Goal: Transaction & Acquisition: Purchase product/service

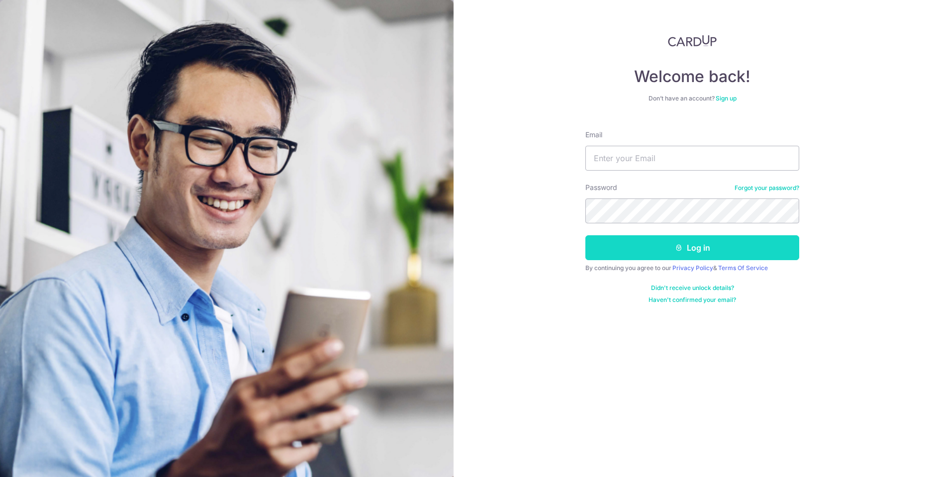
type input "awchoon@gmail.com"
click at [722, 248] on button "Log in" at bounding box center [692, 247] width 214 height 25
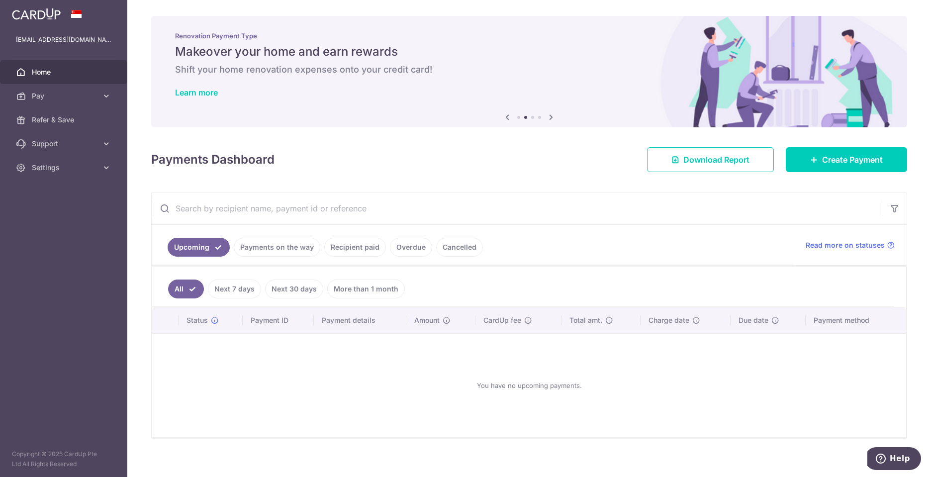
click at [0, 476] on nordpass-portal at bounding box center [0, 477] width 0 height 0
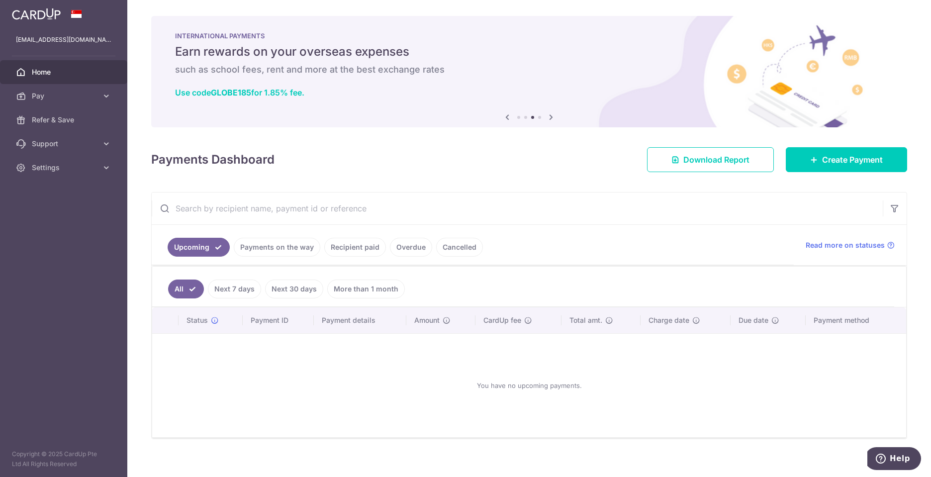
click at [445, 252] on link "Cancelled" at bounding box center [459, 247] width 47 height 19
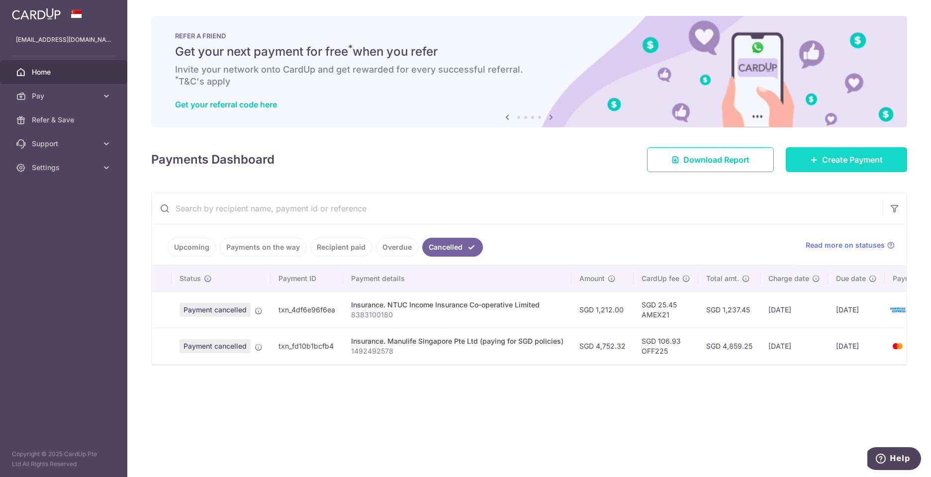
click at [838, 160] on span "Create Payment" at bounding box center [852, 160] width 61 height 12
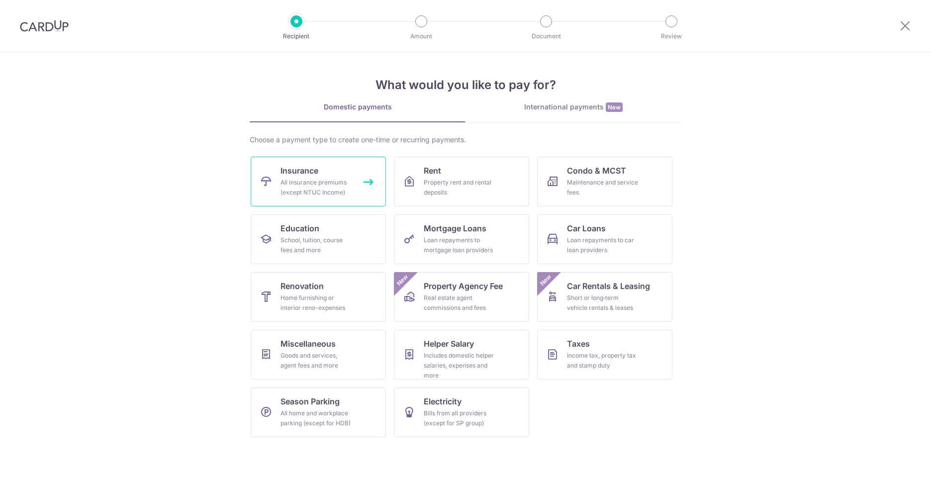
click at [334, 189] on div "All insurance premiums (except NTUC Income)" at bounding box center [316, 187] width 72 height 20
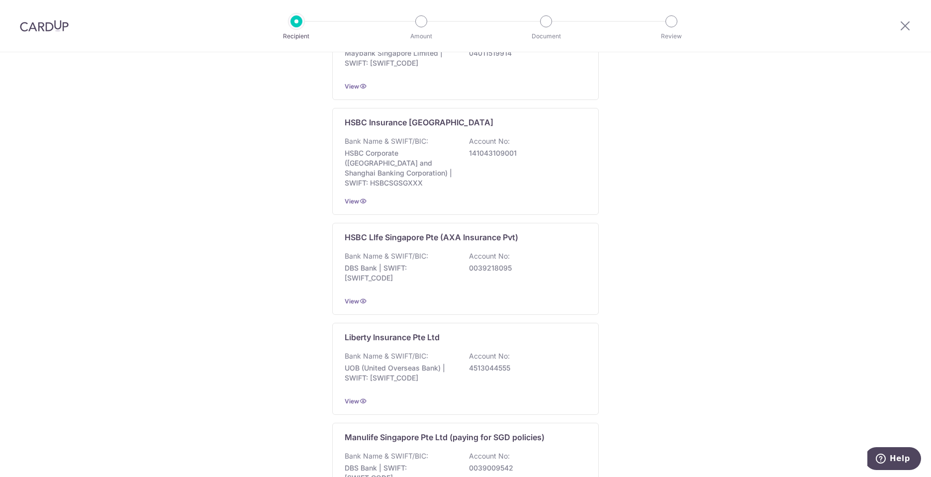
scroll to position [902, 0]
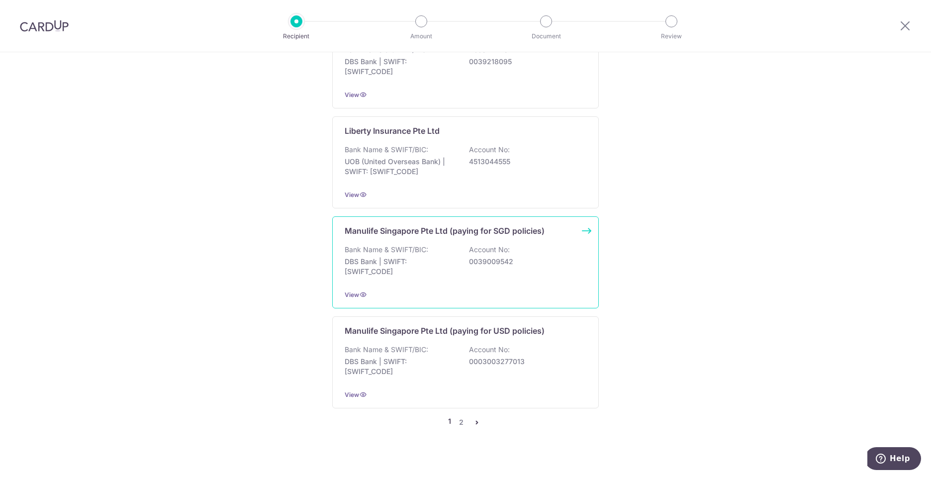
click at [416, 225] on p "Manulife Singapore Pte Ltd (paying for SGD policies)" at bounding box center [444, 231] width 200 height 12
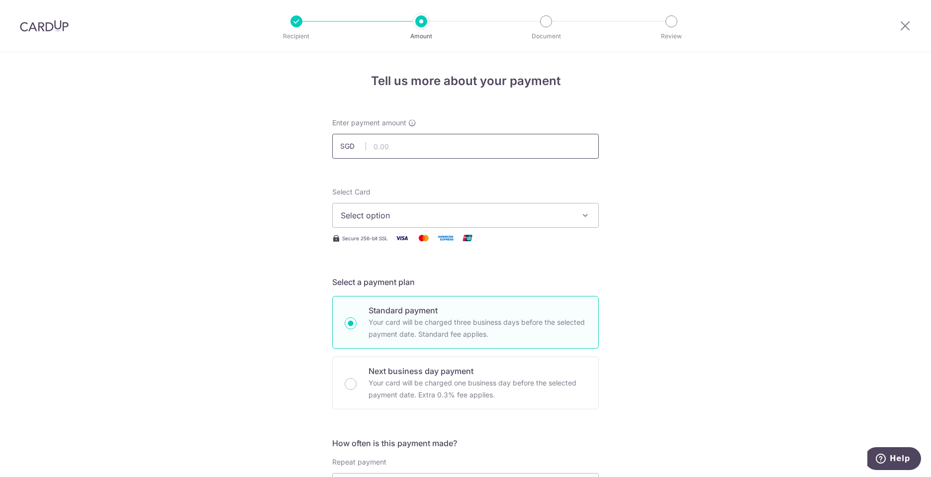
click at [416, 143] on input "text" at bounding box center [465, 146] width 266 height 25
type input "4,752.32"
click at [390, 221] on span "Select option" at bounding box center [457, 215] width 232 height 12
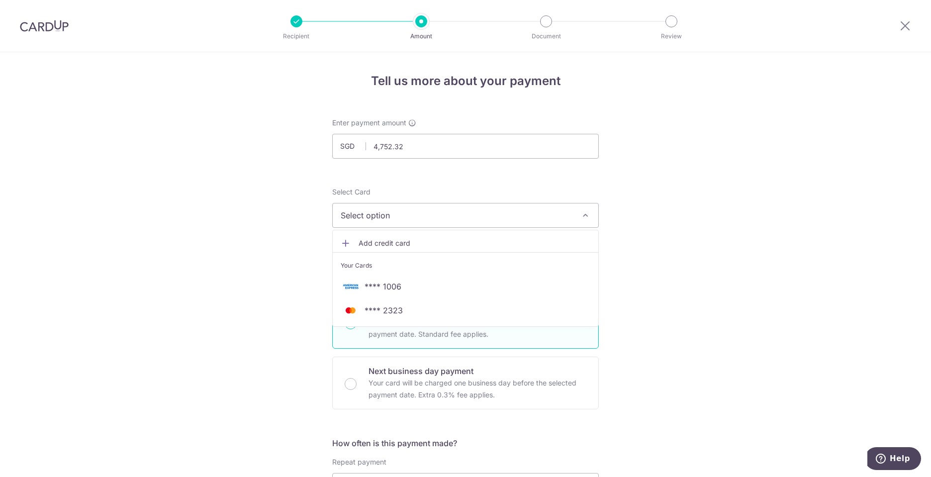
click at [394, 242] on span "Add credit card" at bounding box center [474, 243] width 232 height 10
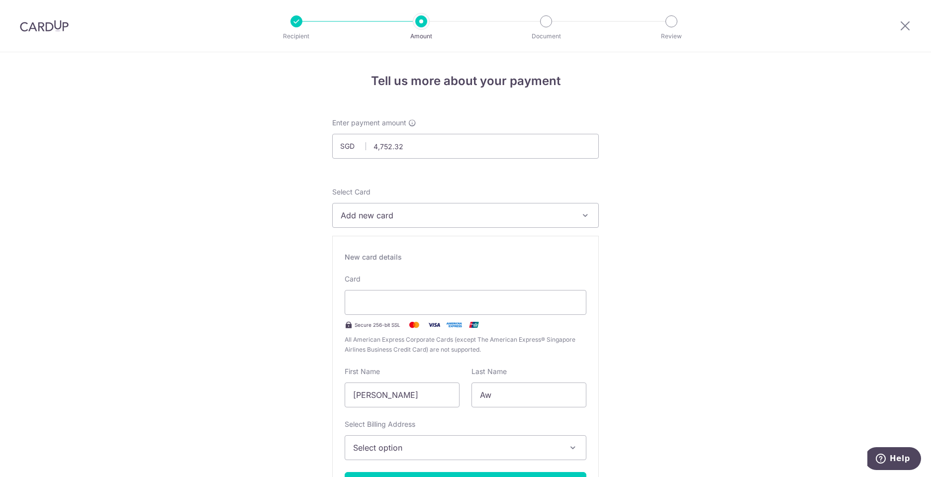
scroll to position [50, 0]
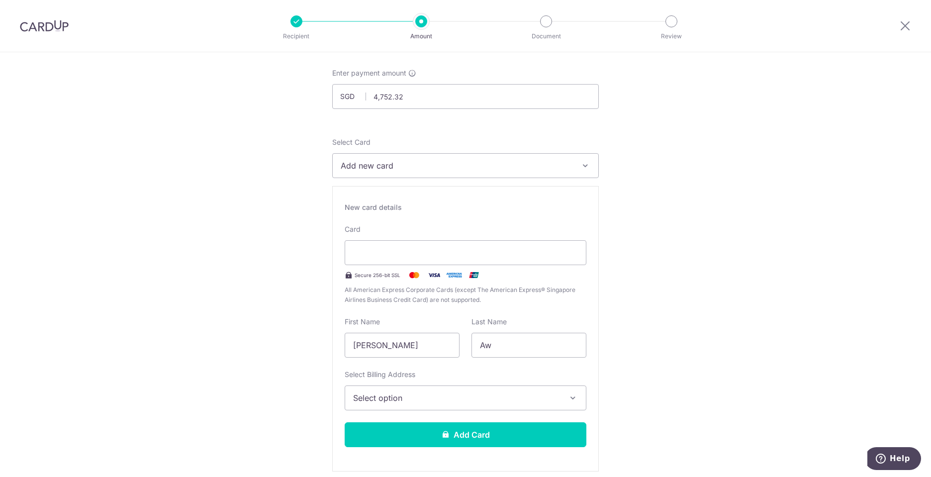
click at [454, 397] on span "Select option" at bounding box center [456, 398] width 207 height 12
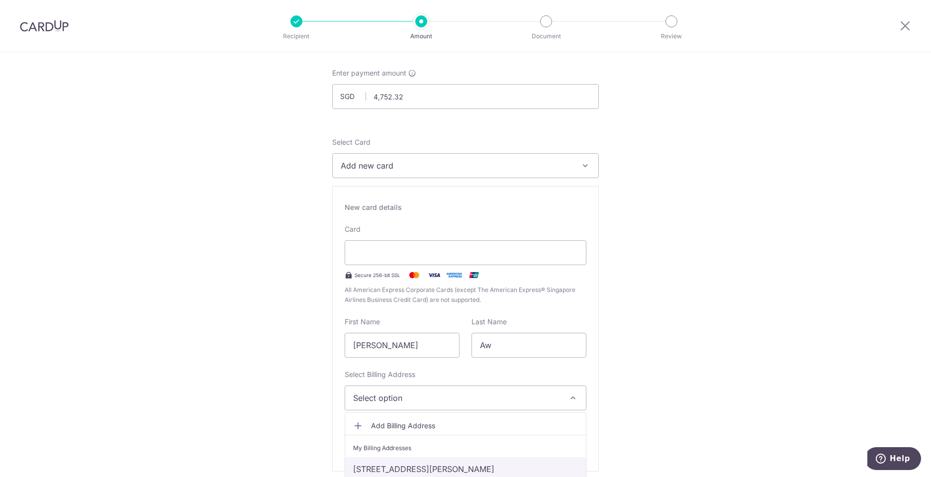
click at [474, 466] on link "25 Tan Kim Cheng Road, #16-25, Singapore, Singapore-266625" at bounding box center [465, 469] width 241 height 24
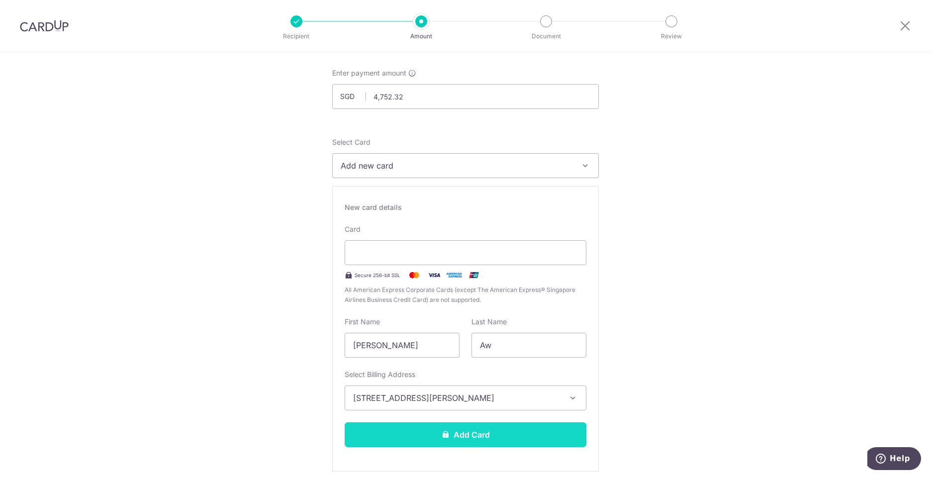
click at [511, 442] on button "Add Card" at bounding box center [465, 434] width 242 height 25
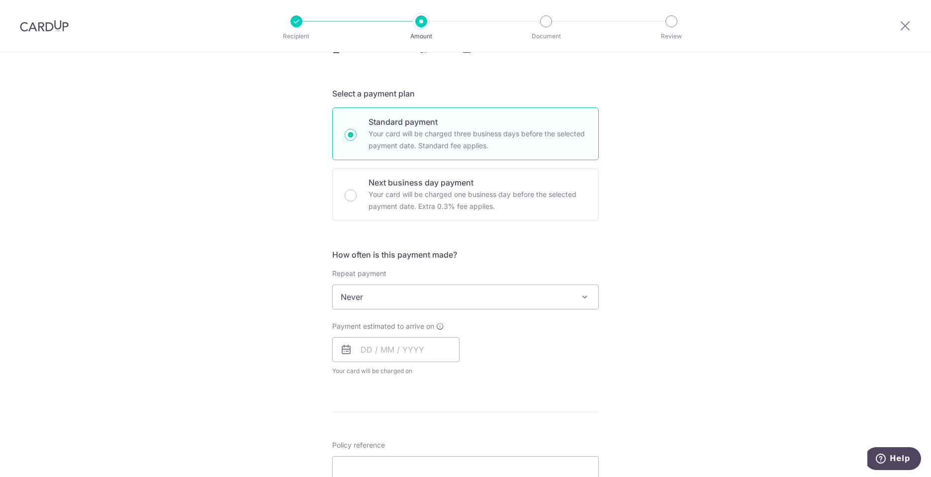
scroll to position [199, 0]
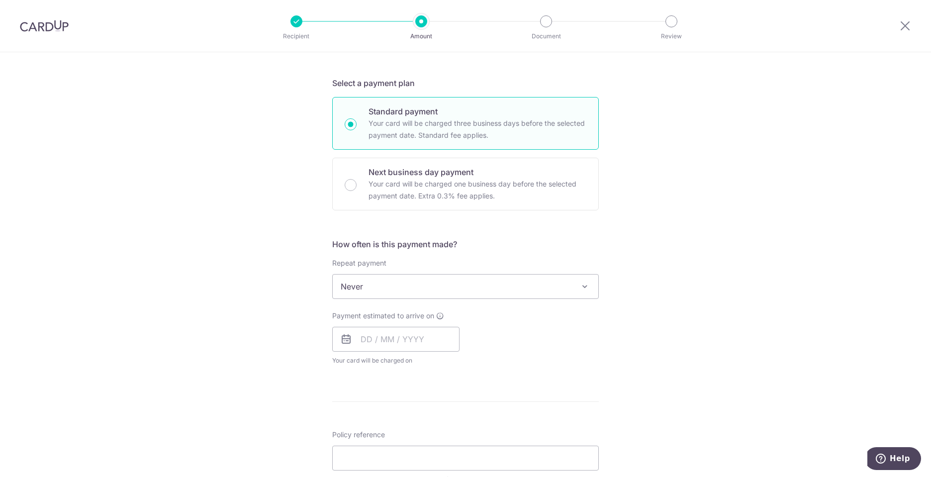
click at [343, 342] on icon at bounding box center [346, 339] width 12 height 12
click at [371, 337] on input "text" at bounding box center [395, 339] width 127 height 25
click at [386, 450] on link "14" at bounding box center [392, 449] width 16 height 16
type input "[DATE]"
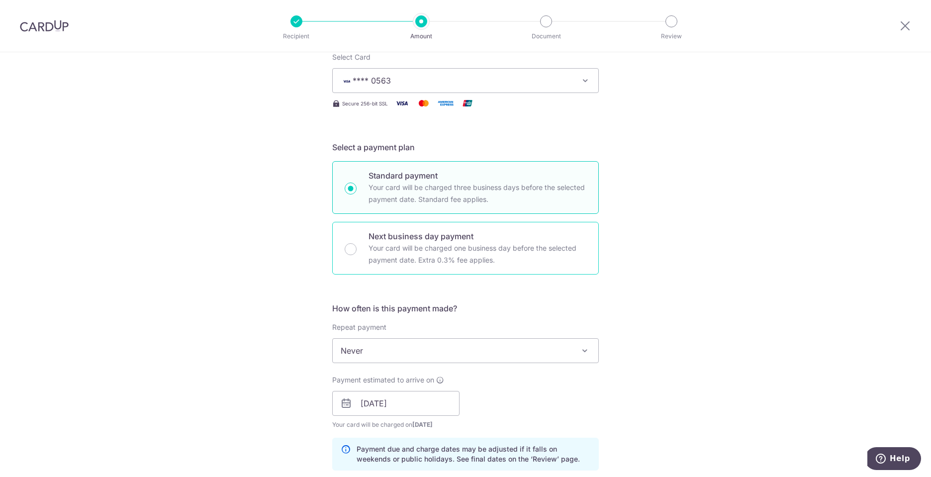
scroll to position [149, 0]
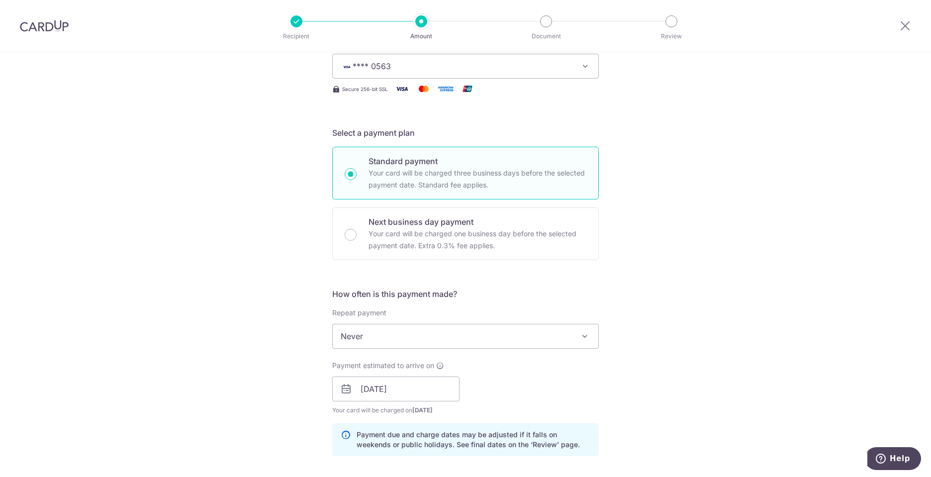
click at [364, 332] on span "Never" at bounding box center [465, 336] width 265 height 24
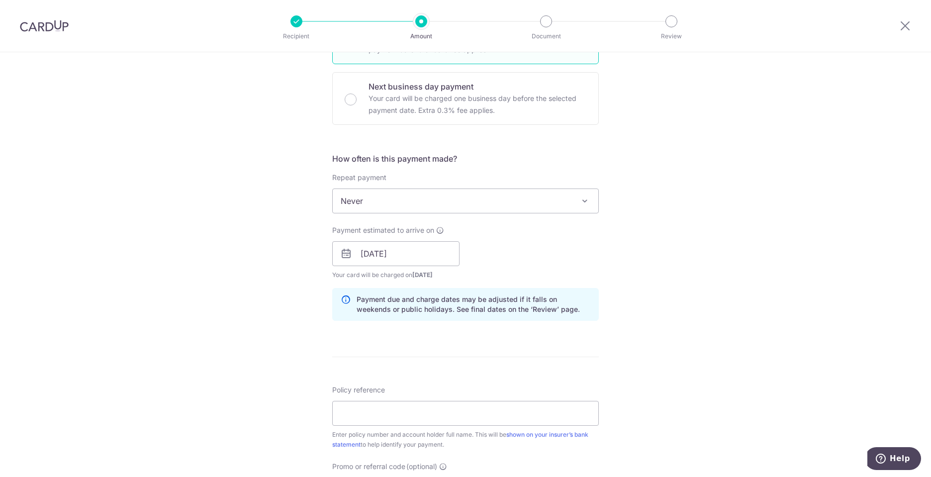
scroll to position [298, 0]
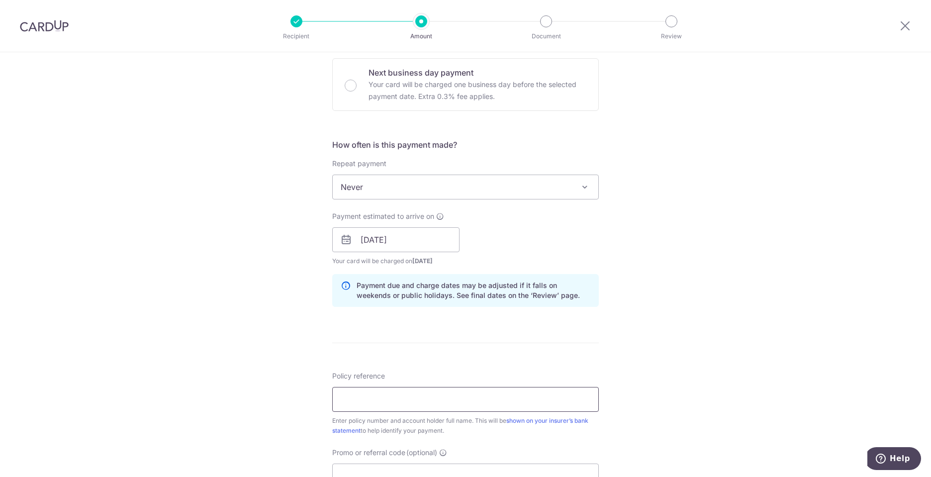
click at [363, 399] on input "Policy reference" at bounding box center [465, 399] width 266 height 25
click at [363, 396] on input "Policy reference" at bounding box center [465, 399] width 266 height 25
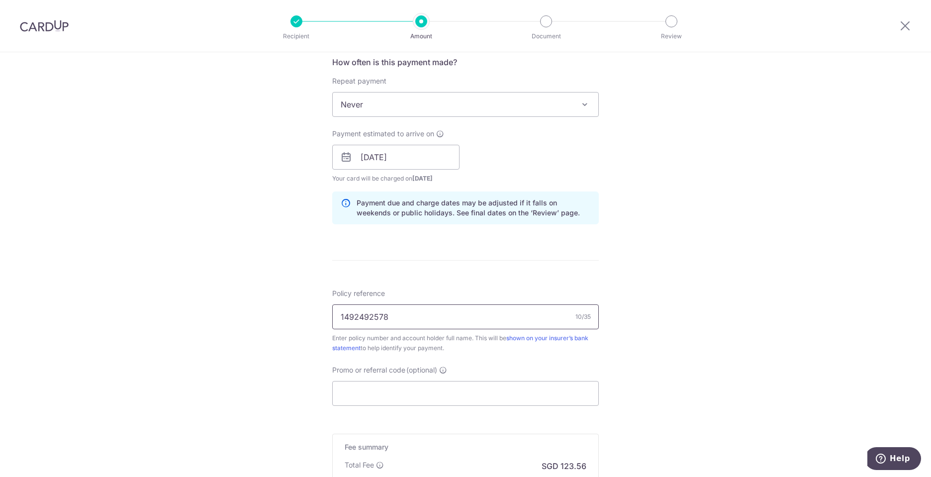
scroll to position [398, 0]
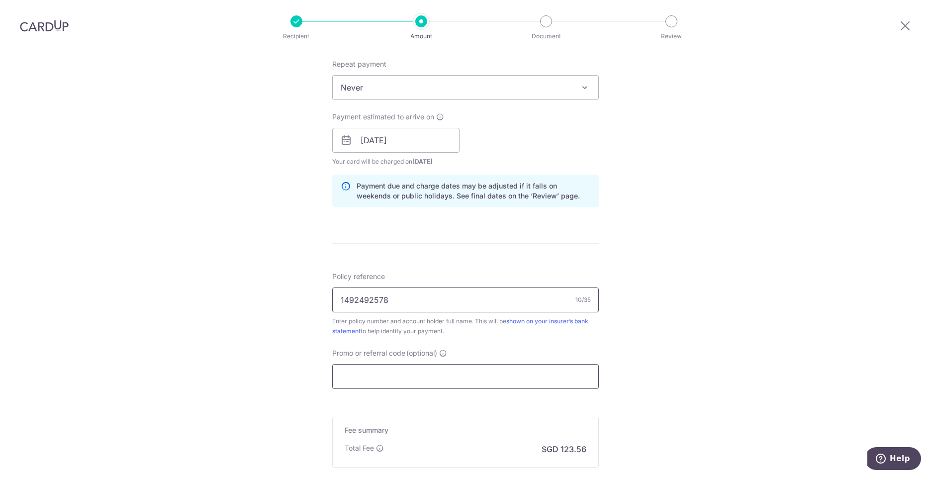
type input "1492492578"
click at [525, 377] on input "Promo or referral code (optional)" at bounding box center [465, 376] width 266 height 25
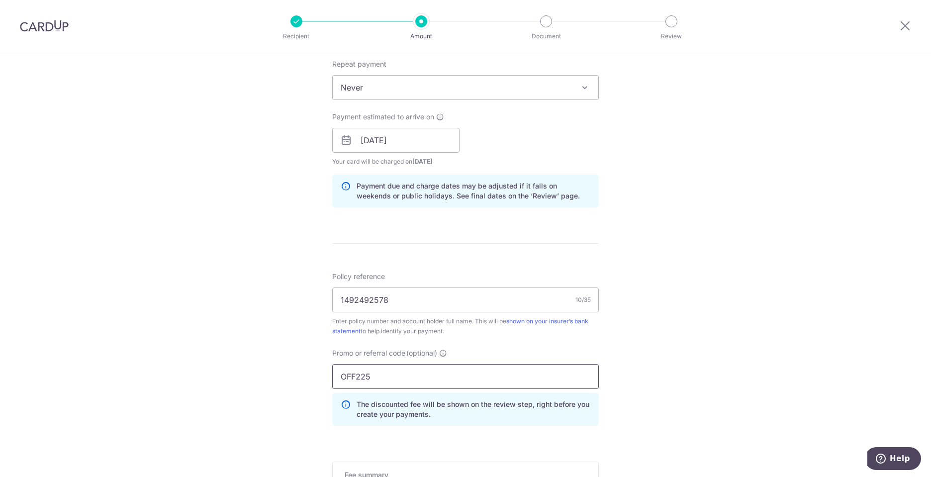
type input "OFF225"
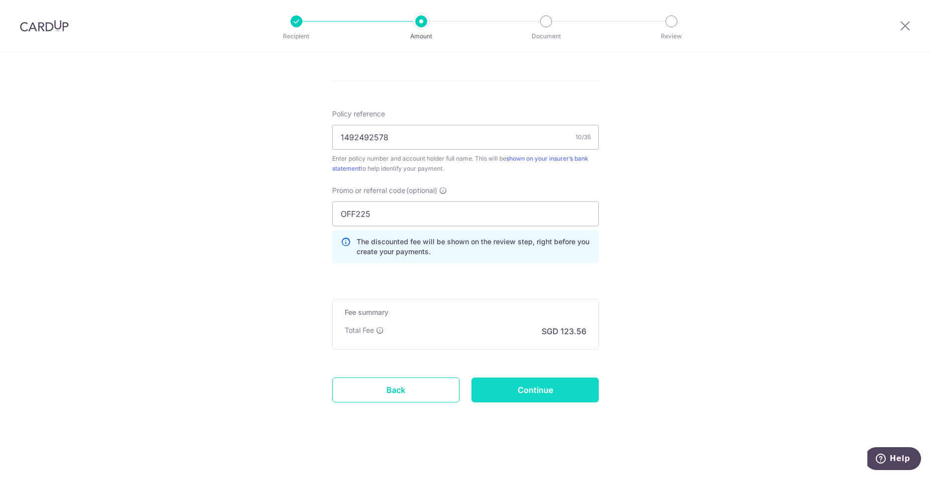
click at [561, 386] on input "Continue" at bounding box center [534, 389] width 127 height 25
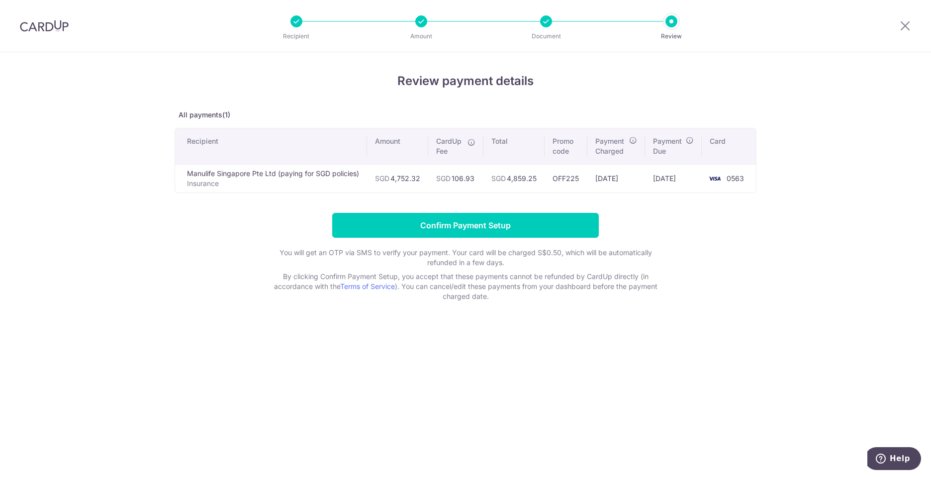
click at [701, 198] on div "Review payment details All payments(1) Recipient Amount CardUp Fee Total Promo …" at bounding box center [465, 186] width 582 height 229
click at [205, 114] on p "All payments(1)" at bounding box center [465, 115] width 582 height 10
click at [504, 220] on input "Confirm Payment Setup" at bounding box center [465, 225] width 266 height 25
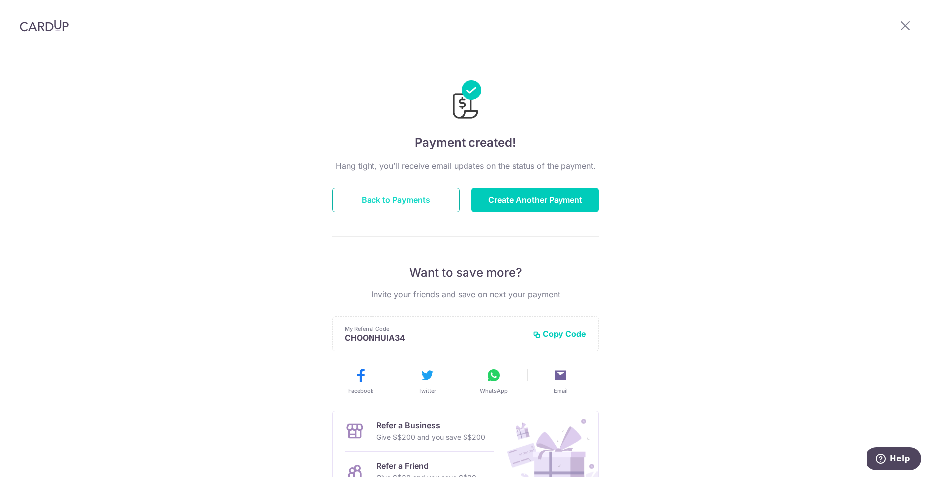
click at [429, 207] on button "Back to Payments" at bounding box center [395, 199] width 127 height 25
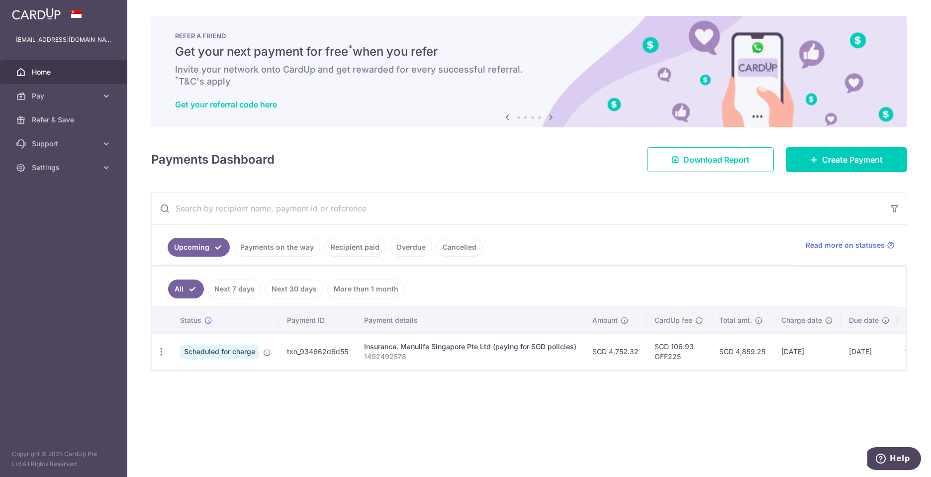
click at [42, 77] on span "Home" at bounding box center [65, 72] width 66 height 10
